Goal: Information Seeking & Learning: Find specific page/section

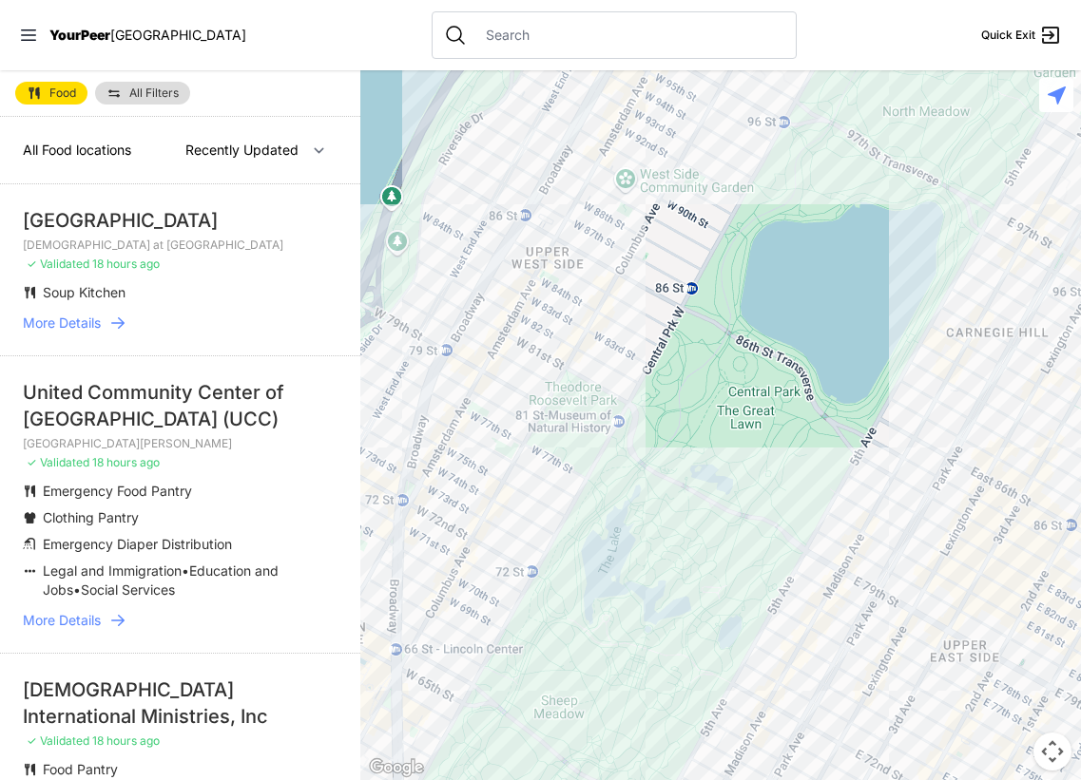
click at [474, 39] on input "text" at bounding box center [629, 35] width 310 height 19
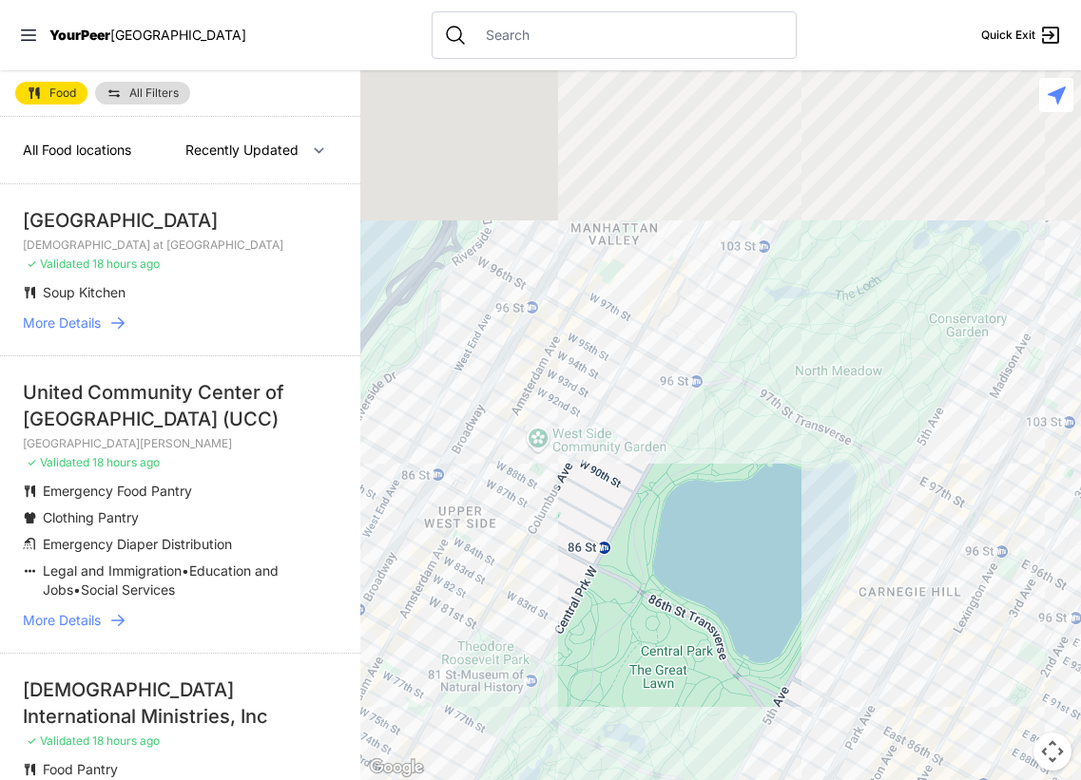
drag, startPoint x: 619, startPoint y: 207, endPoint x: 513, endPoint y: 483, distance: 295.2
click at [521, 484] on div at bounding box center [720, 425] width 720 height 710
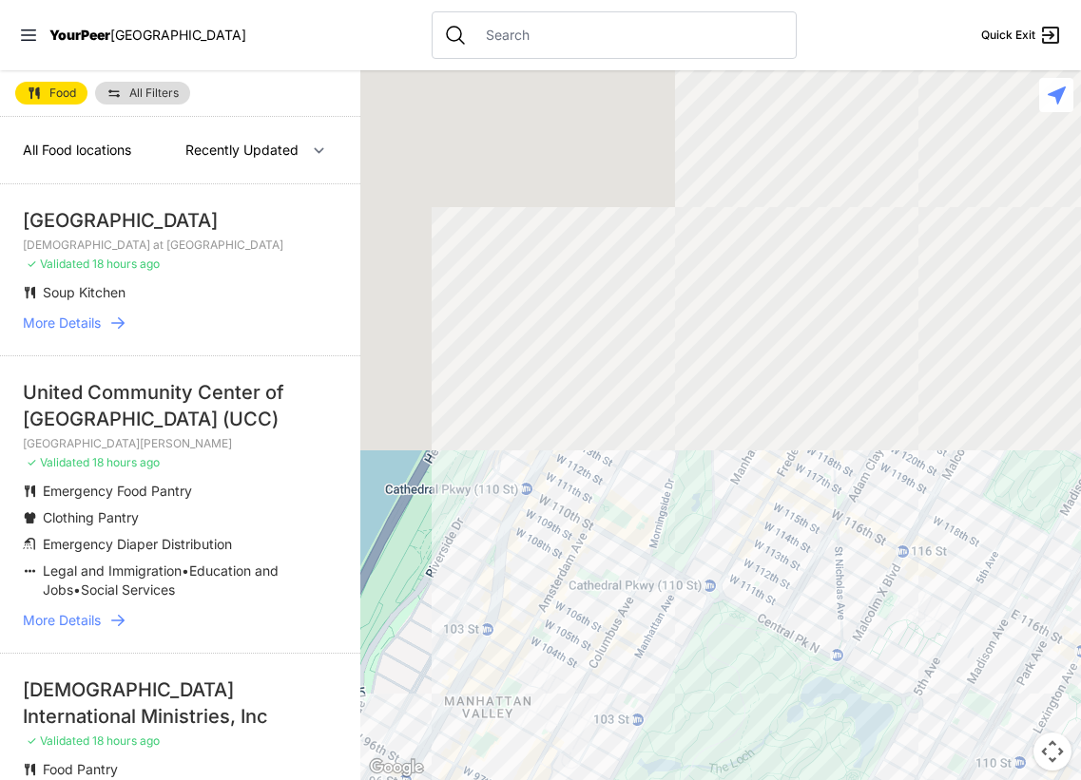
drag, startPoint x: 720, startPoint y: 246, endPoint x: 611, endPoint y: 721, distance: 487.5
click at [611, 721] on div at bounding box center [720, 425] width 720 height 710
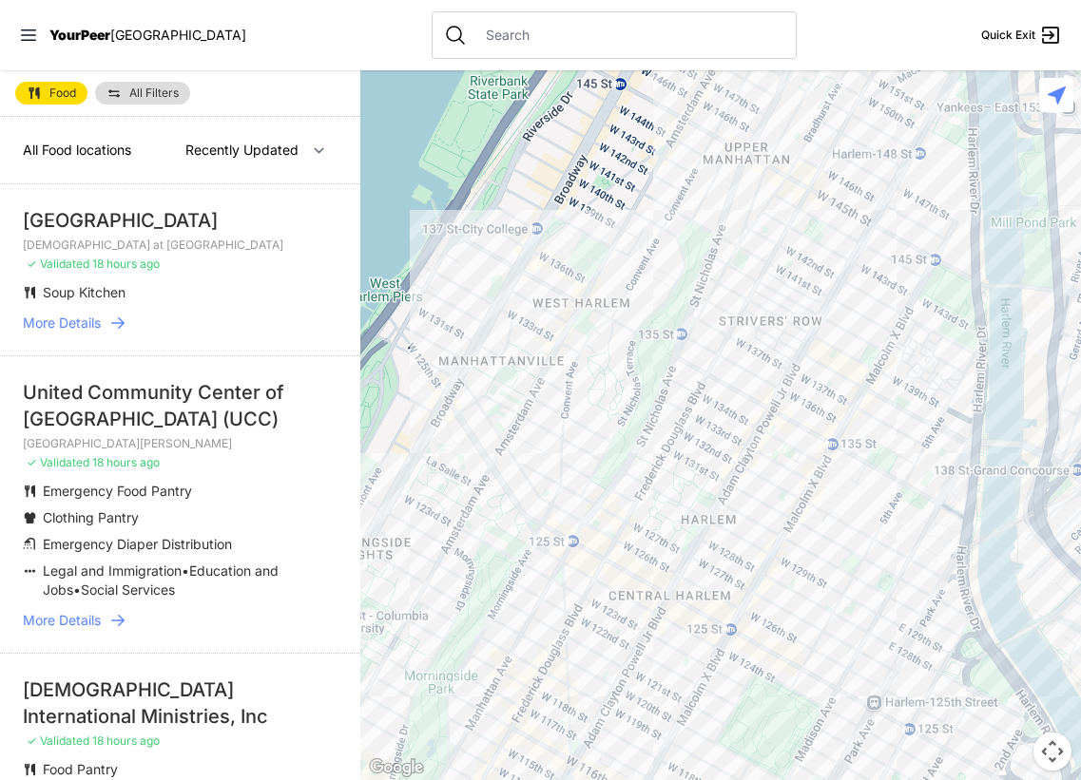
drag, startPoint x: 907, startPoint y: 358, endPoint x: 663, endPoint y: 511, distance: 288.3
click at [654, 569] on div at bounding box center [720, 425] width 720 height 710
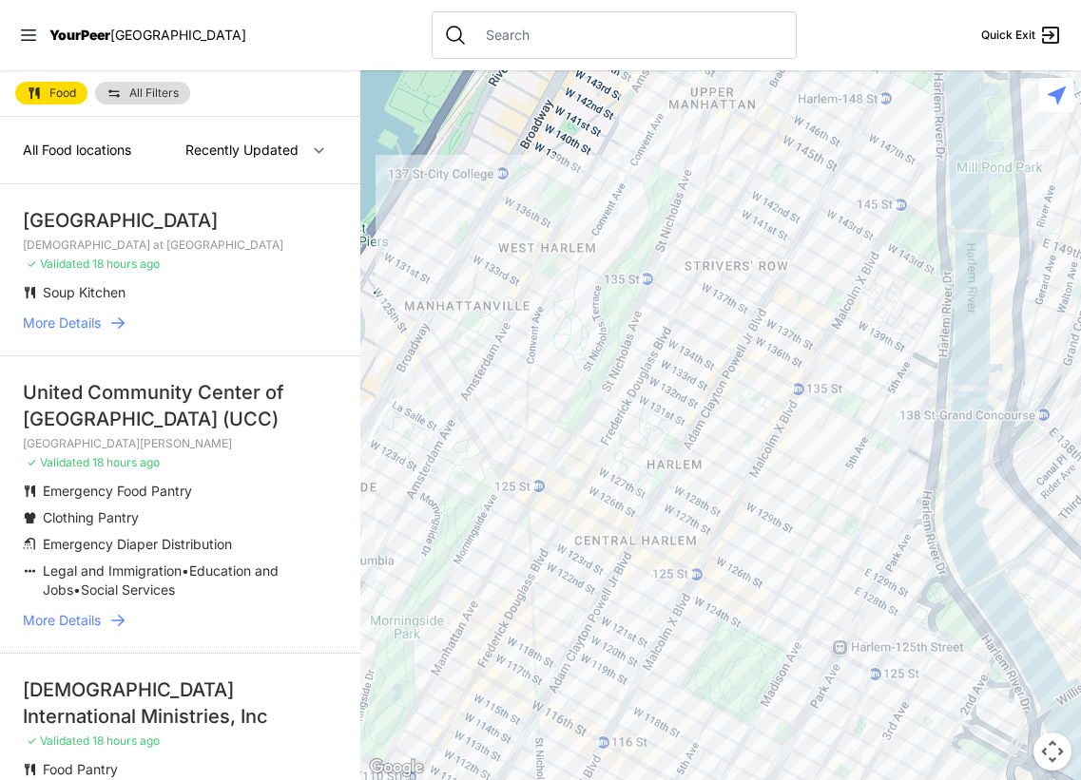
drag, startPoint x: 792, startPoint y: 370, endPoint x: 755, endPoint y: 313, distance: 68.0
click at [755, 313] on div at bounding box center [720, 425] width 720 height 710
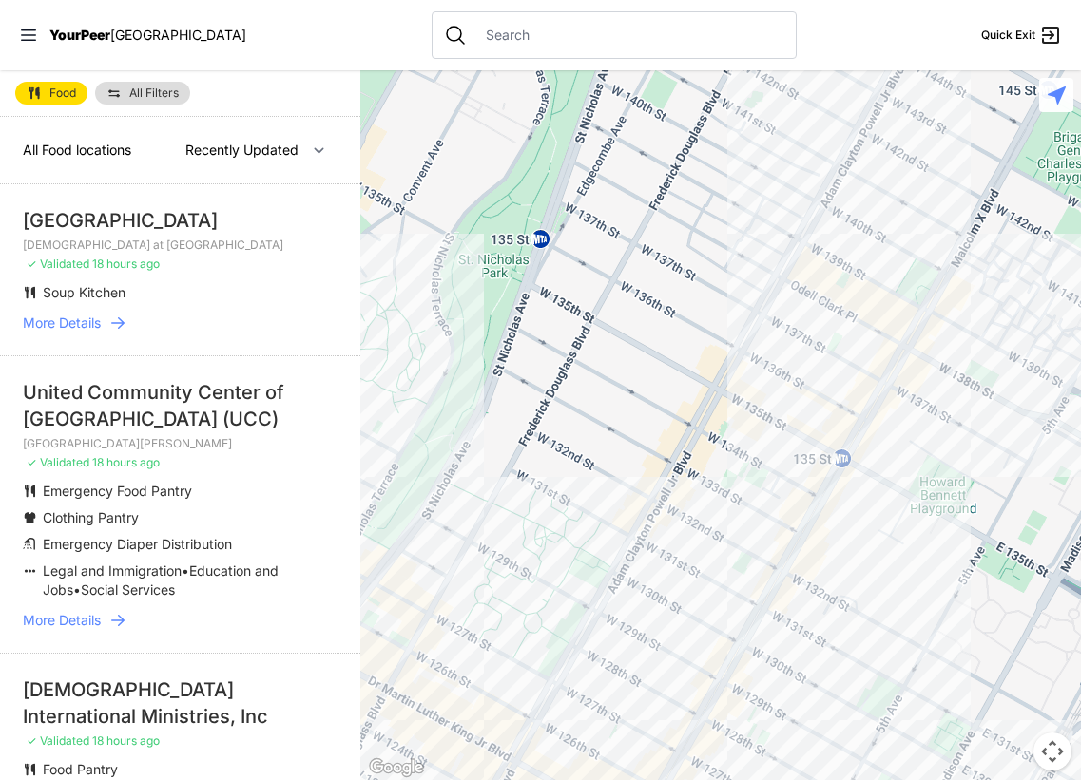
click at [916, 361] on div at bounding box center [720, 425] width 720 height 710
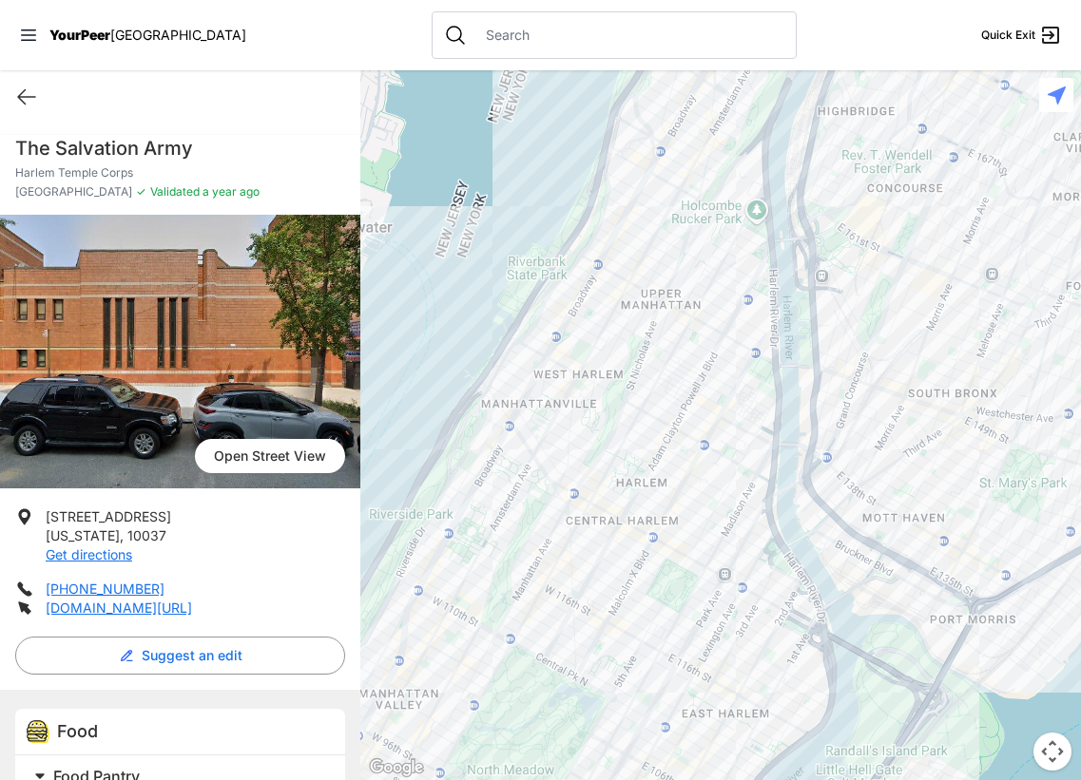
click at [737, 431] on div at bounding box center [720, 425] width 720 height 710
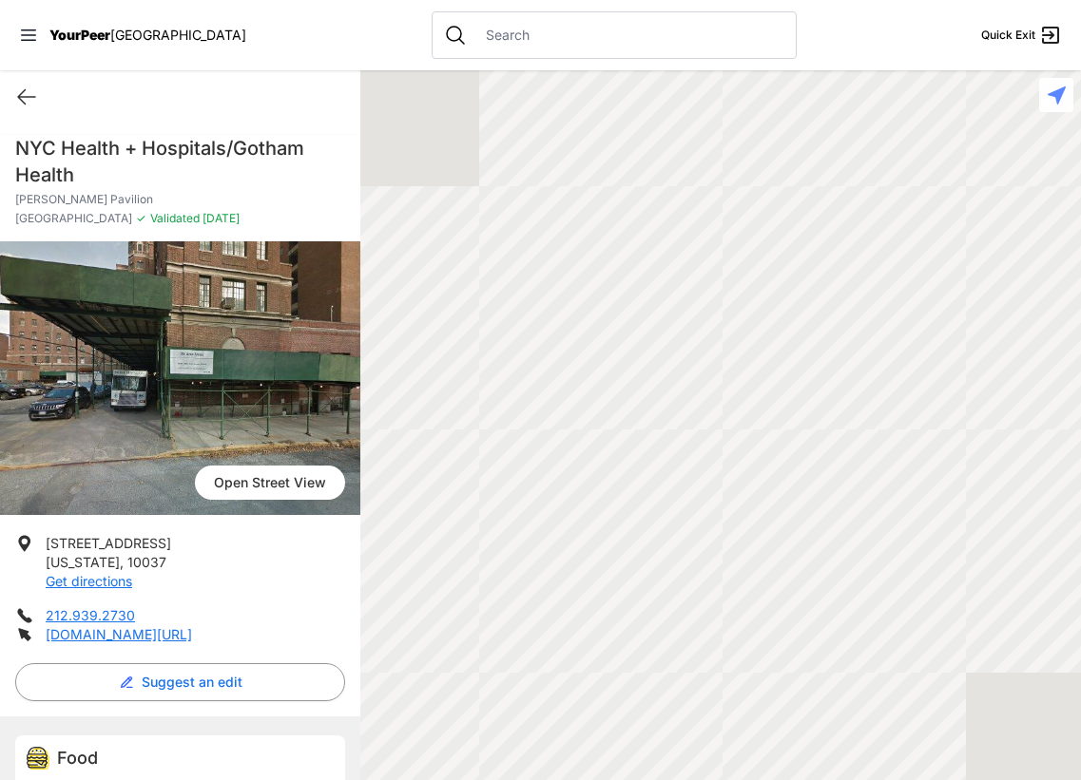
click at [695, 463] on div at bounding box center [720, 425] width 720 height 710
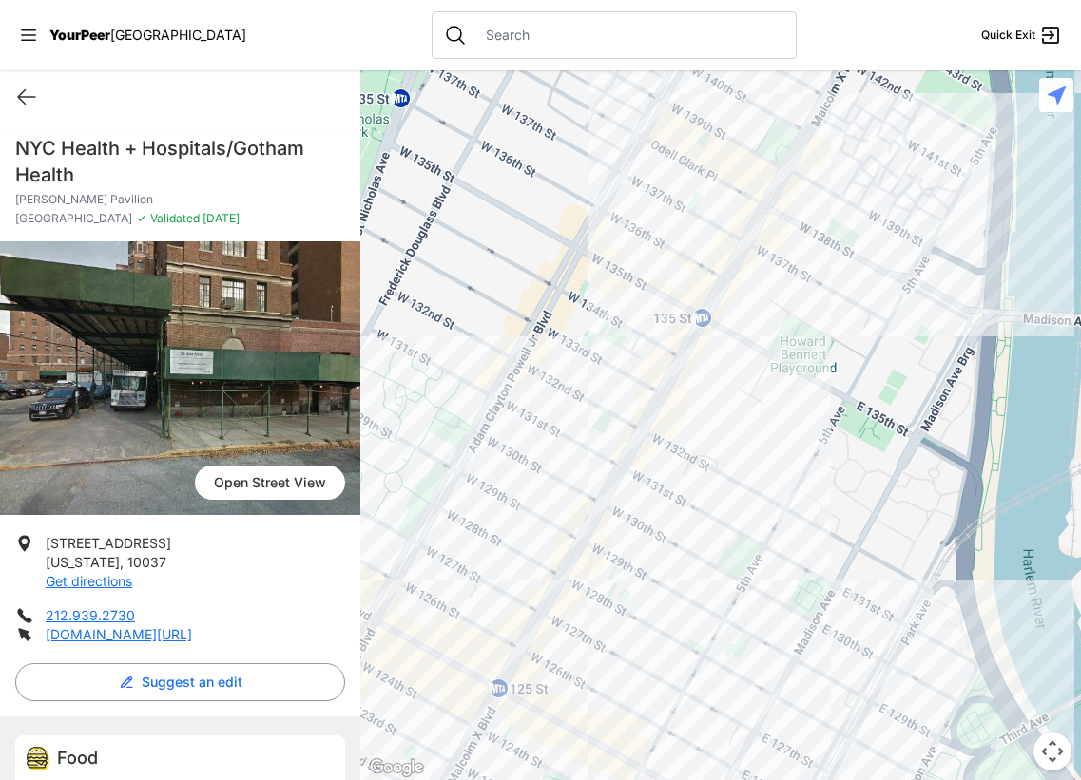
drag, startPoint x: 25, startPoint y: 92, endPoint x: 63, endPoint y: 117, distance: 45.3
click at [25, 92] on icon at bounding box center [26, 97] width 23 height 23
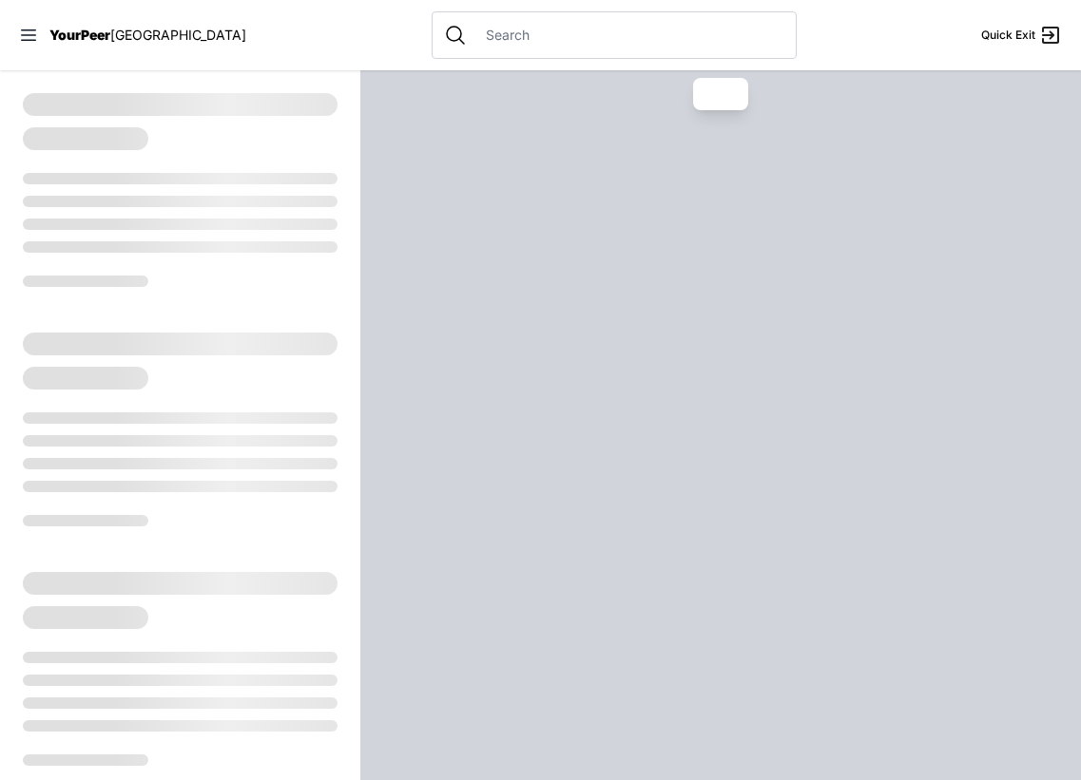
select select "recentlyUpdated"
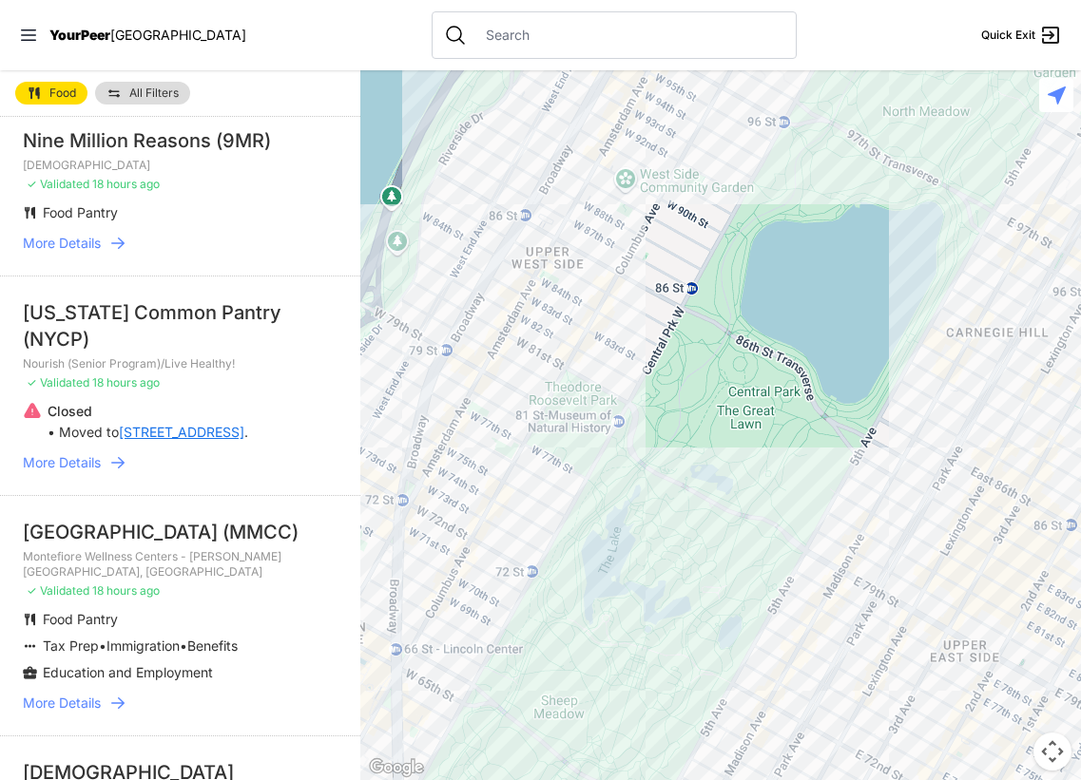
scroll to position [2066, 0]
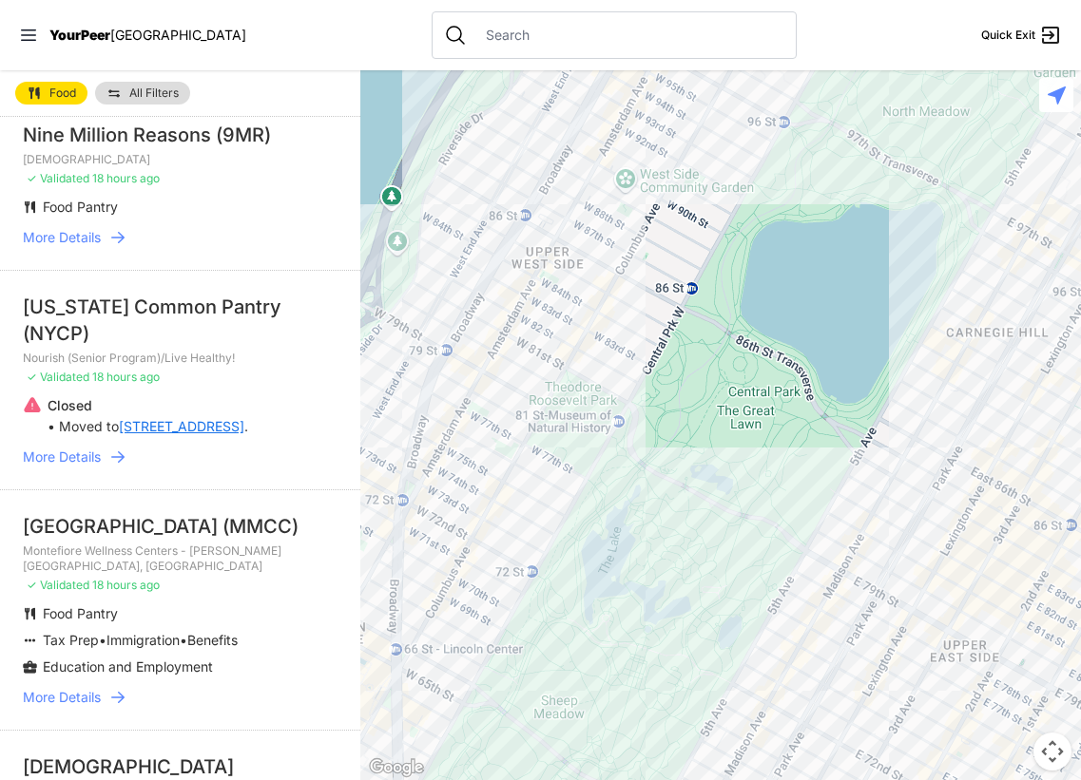
click at [530, 48] on div at bounding box center [614, 35] width 365 height 48
click at [526, 33] on input "text" at bounding box center [629, 35] width 310 height 19
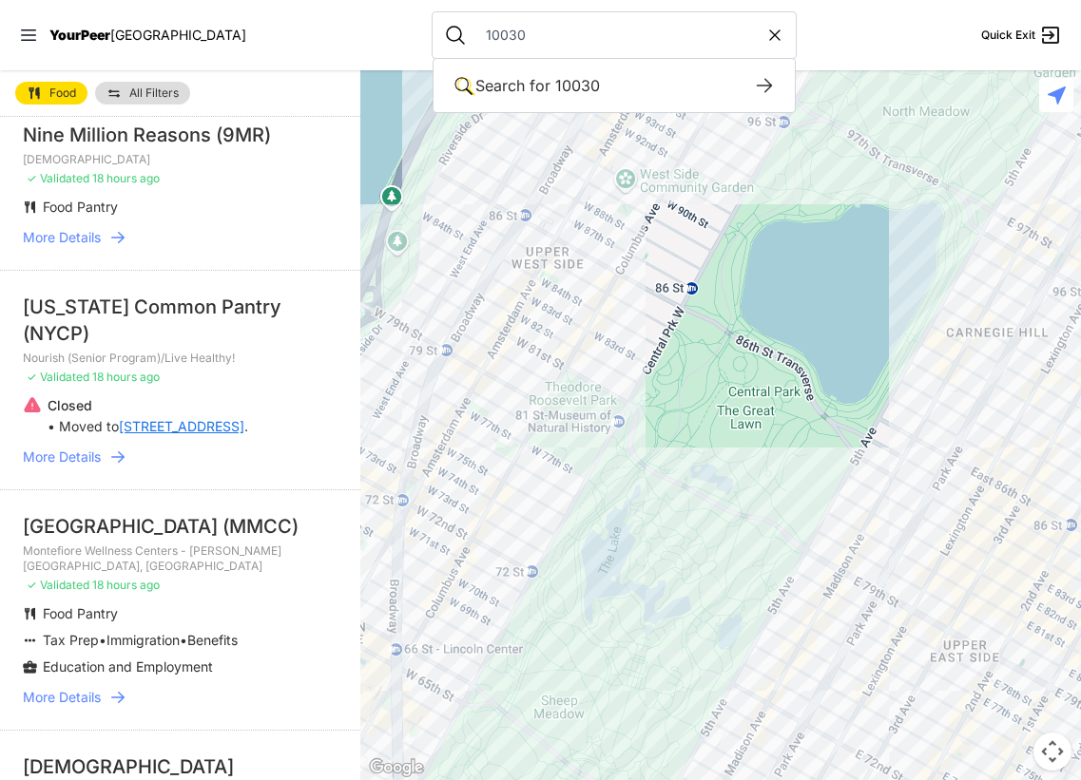
type input "10030"
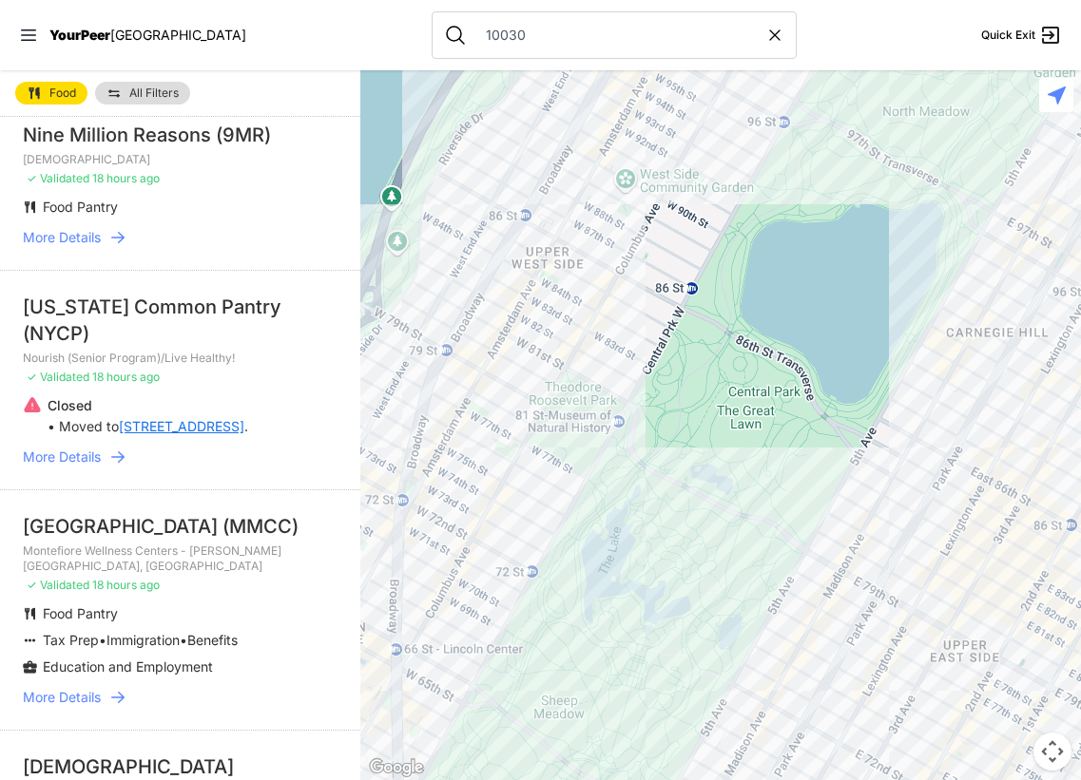
scroll to position [1568, 0]
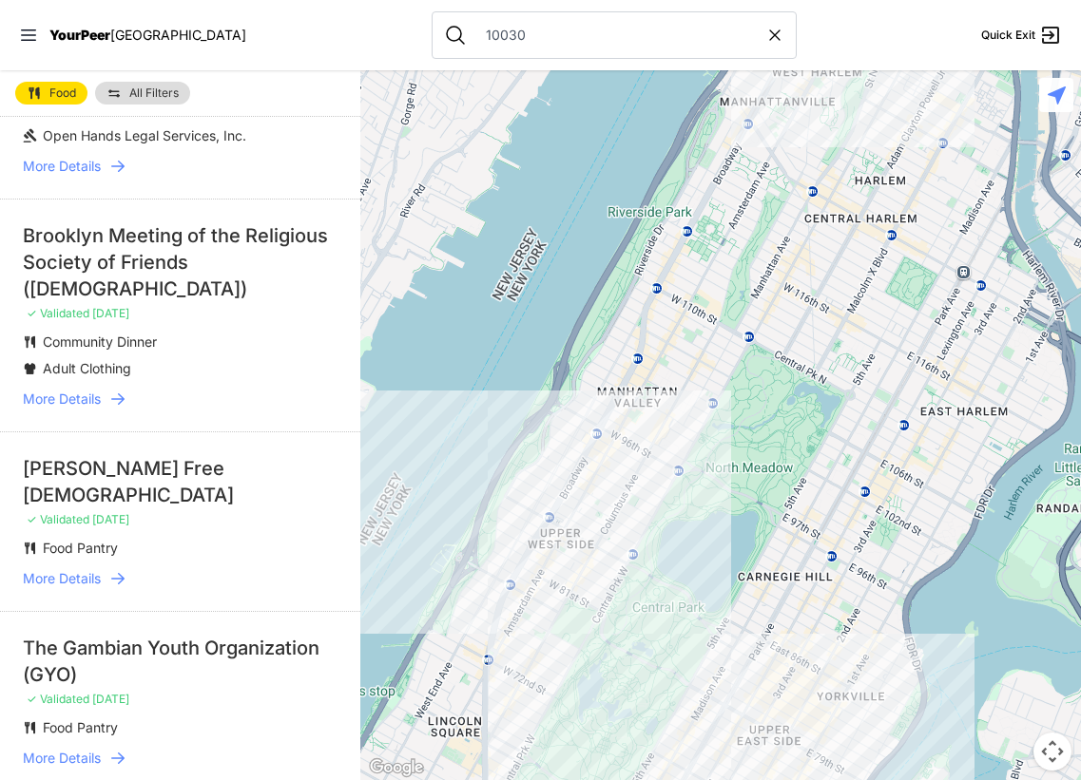
drag, startPoint x: 842, startPoint y: 317, endPoint x: 780, endPoint y: 479, distance: 173.0
click at [780, 479] on div at bounding box center [720, 425] width 720 height 710
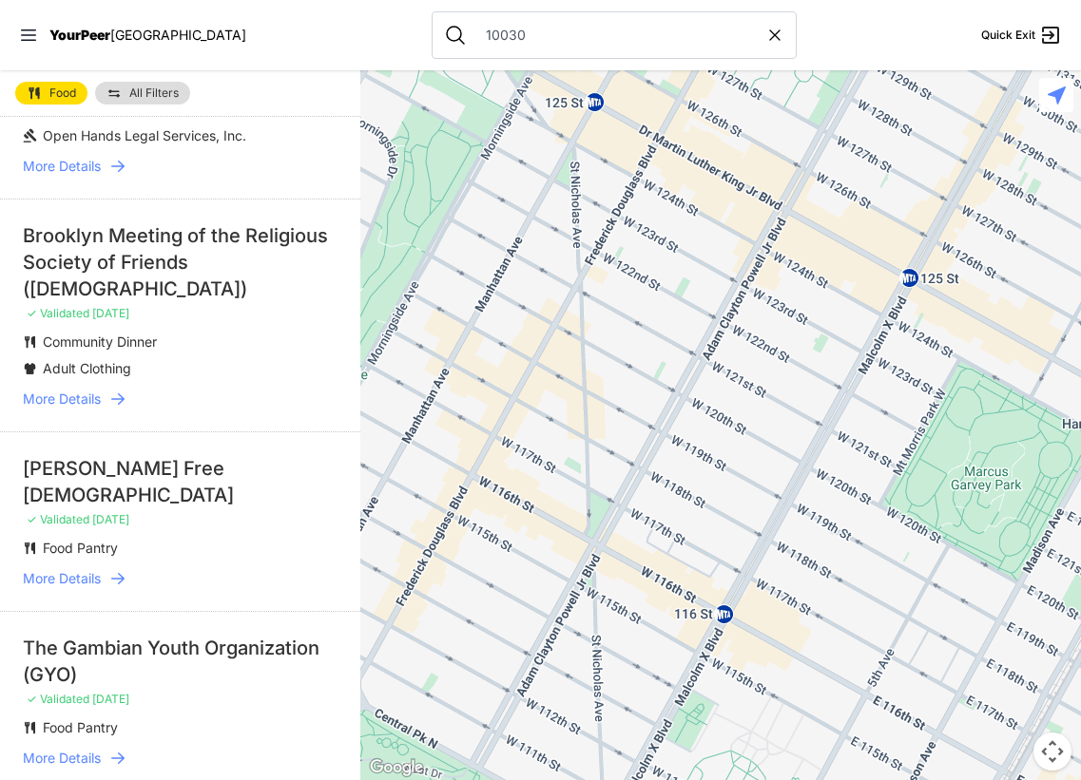
click at [175, 91] on span "All Filters" at bounding box center [153, 92] width 49 height 11
click at [94, 157] on span "More Details" at bounding box center [62, 166] width 78 height 19
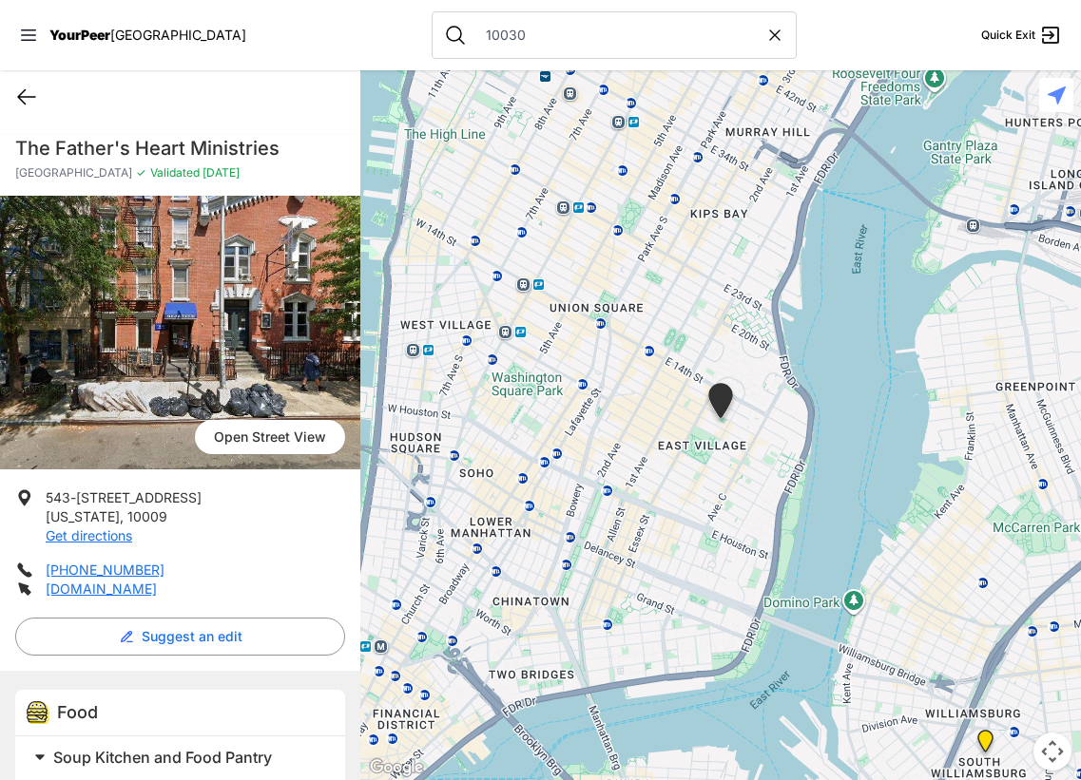
click at [29, 97] on icon at bounding box center [26, 97] width 17 height 14
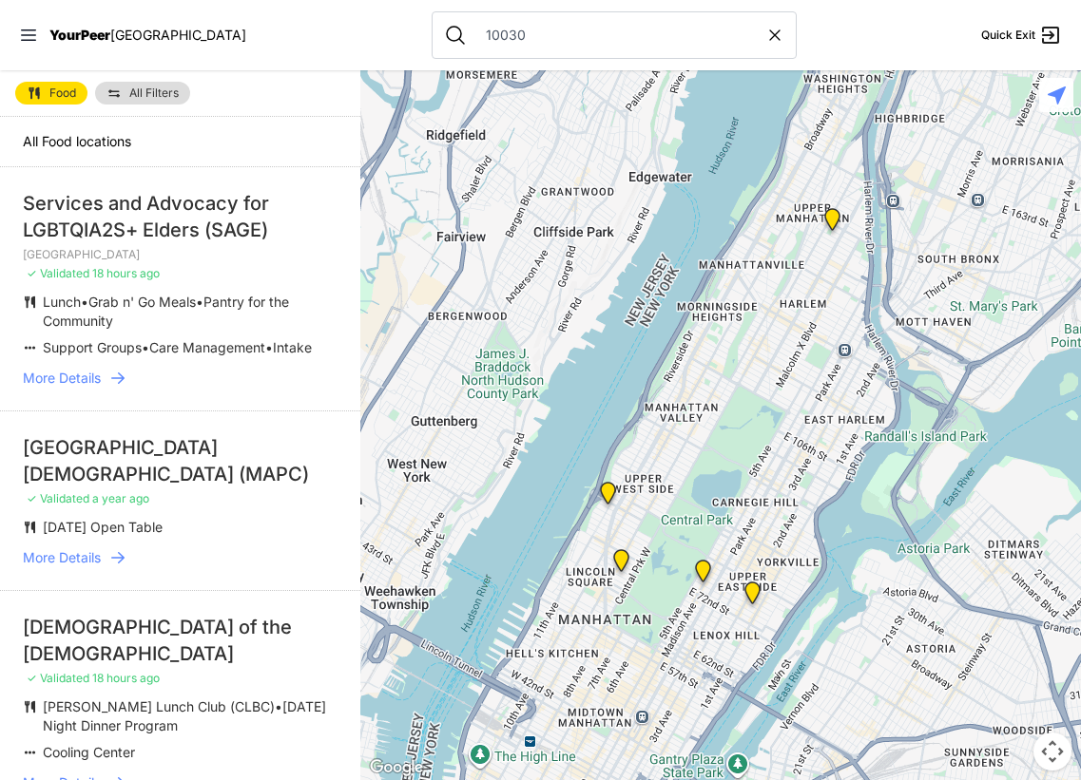
click at [29, 97] on img at bounding box center [34, 93] width 15 height 15
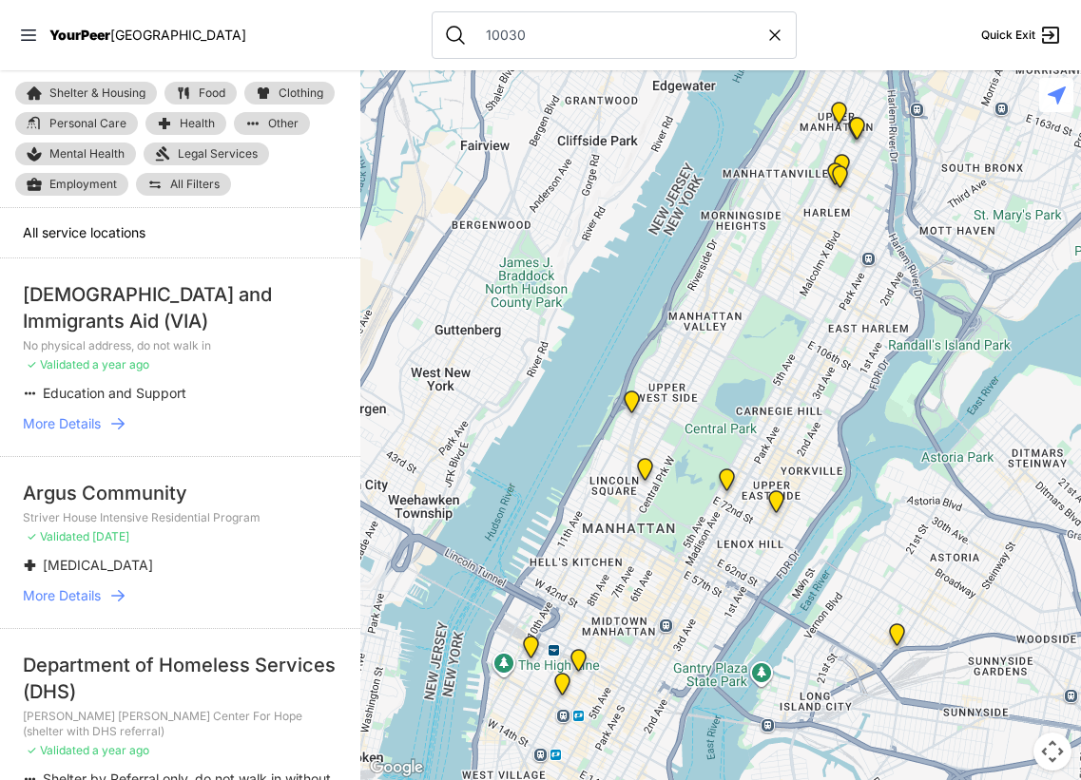
click at [192, 93] on link "Food" at bounding box center [200, 93] width 72 height 23
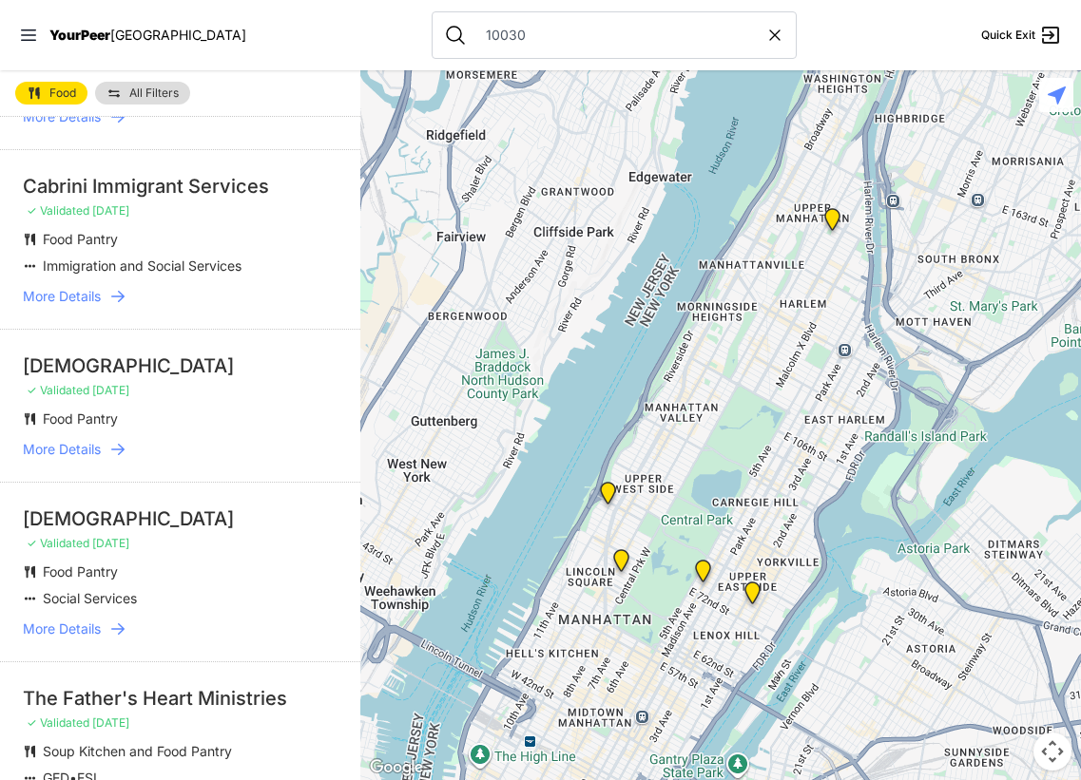
scroll to position [1568, 0]
